Goal: Information Seeking & Learning: Learn about a topic

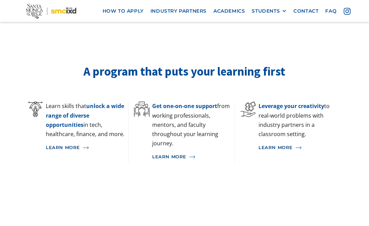
scroll to position [288, 0]
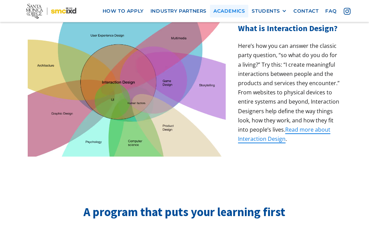
click at [221, 12] on link "Academics" at bounding box center [229, 11] width 38 height 13
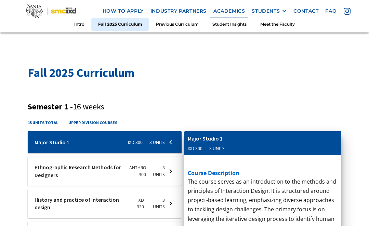
scroll to position [235, 0]
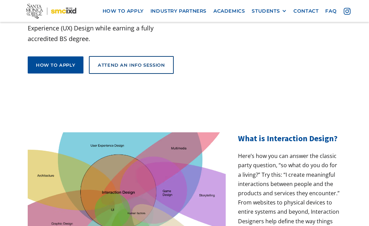
scroll to position [178, 0]
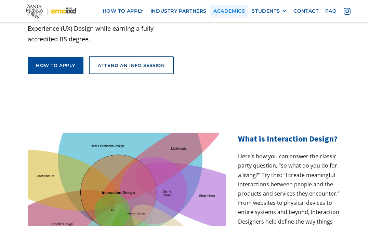
click at [232, 12] on link "Academics" at bounding box center [229, 11] width 38 height 13
